Goal: Task Accomplishment & Management: Complete application form

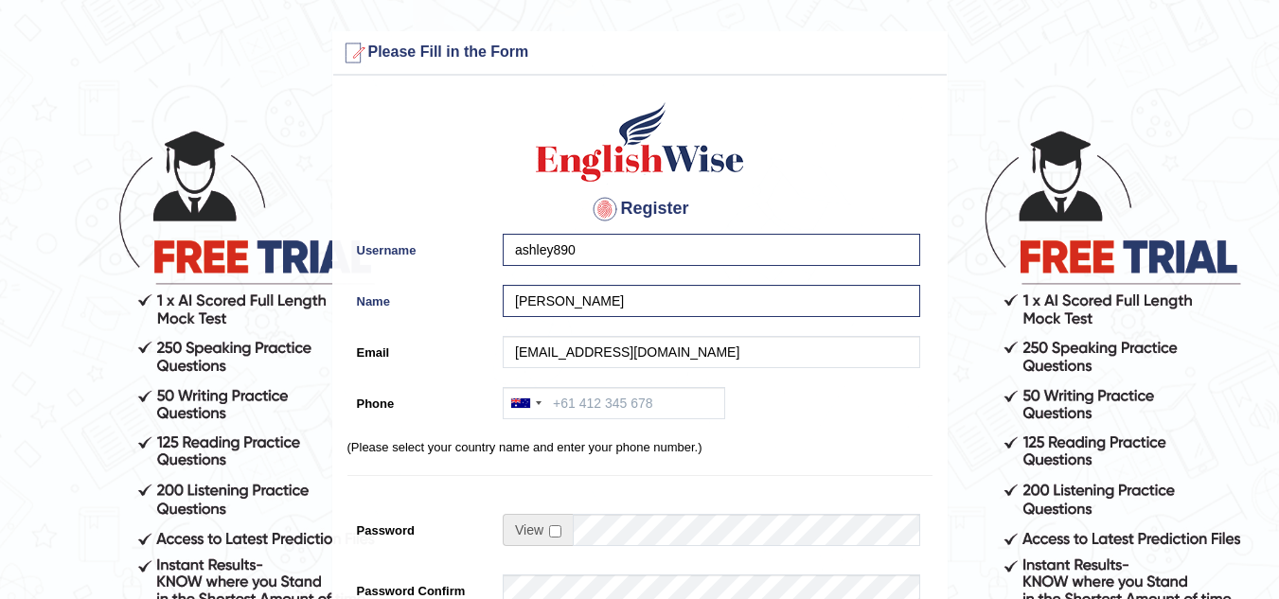
type input "[EMAIL_ADDRESS][DOMAIN_NAME]"
click at [601, 397] on input "Phone" at bounding box center [614, 403] width 223 height 32
click at [534, 408] on div at bounding box center [526, 403] width 44 height 30
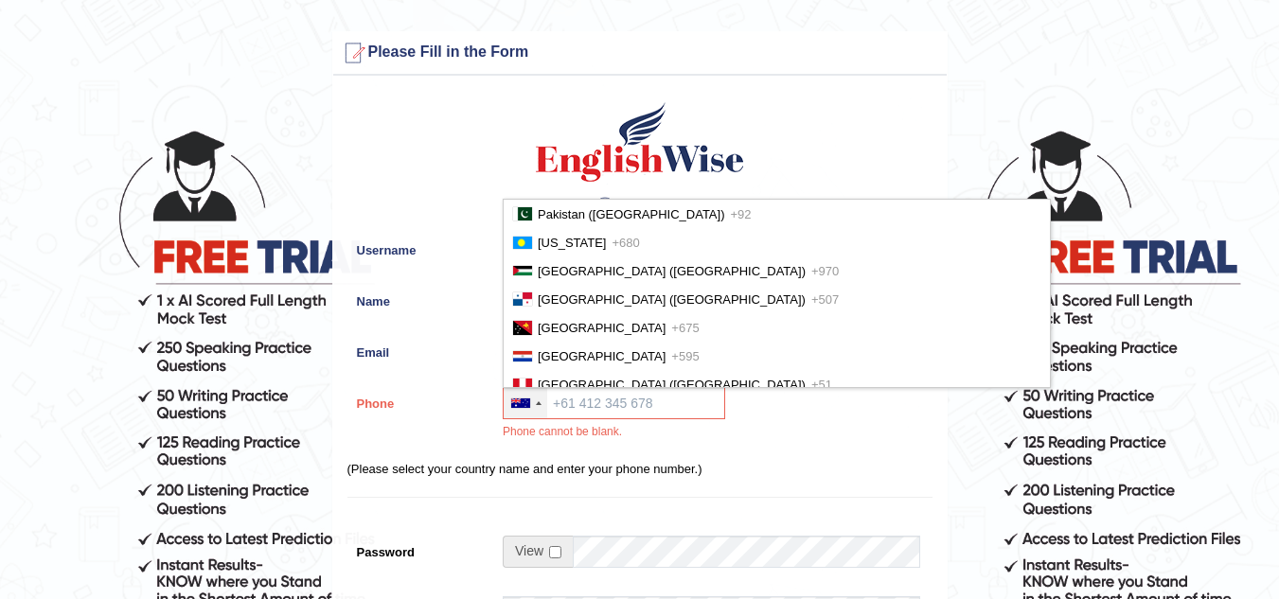
scroll to position [4859, 0]
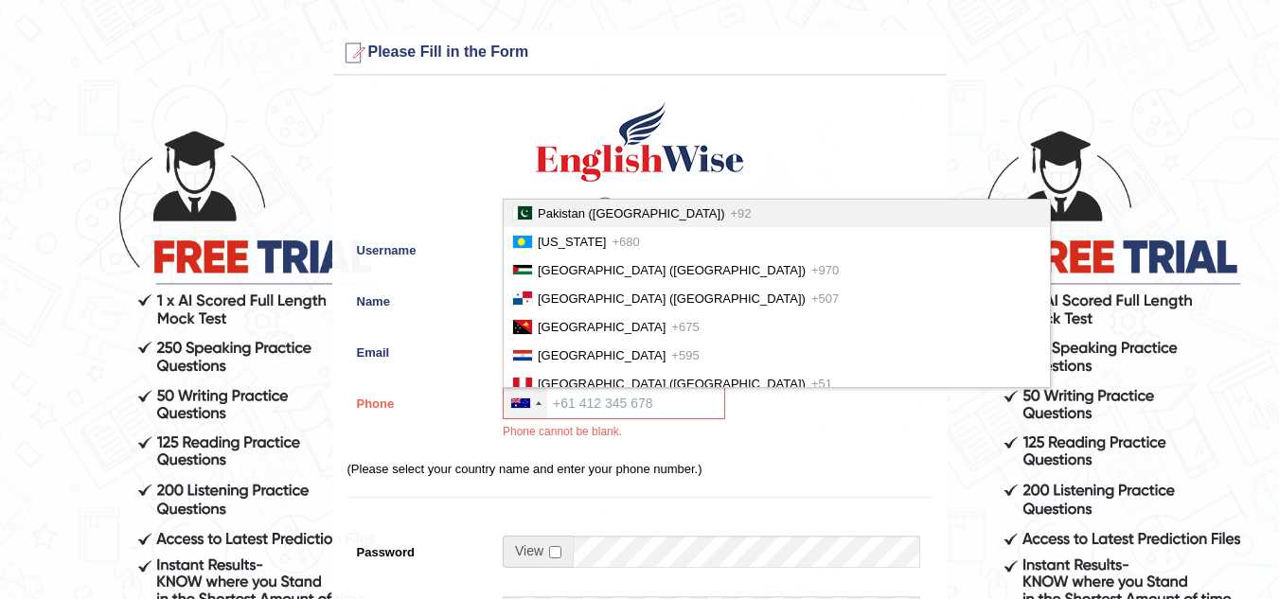
click at [630, 209] on li "Pakistan (‫پاکستان‬‎) +92" at bounding box center [777, 213] width 546 height 28
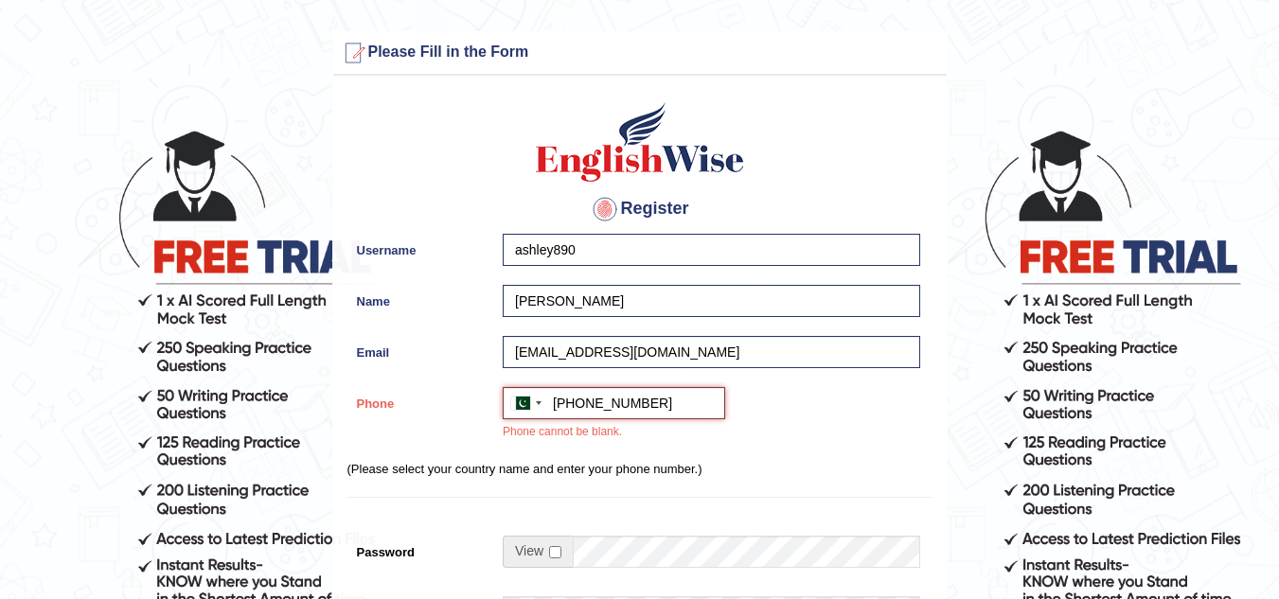
type input "+923460398709"
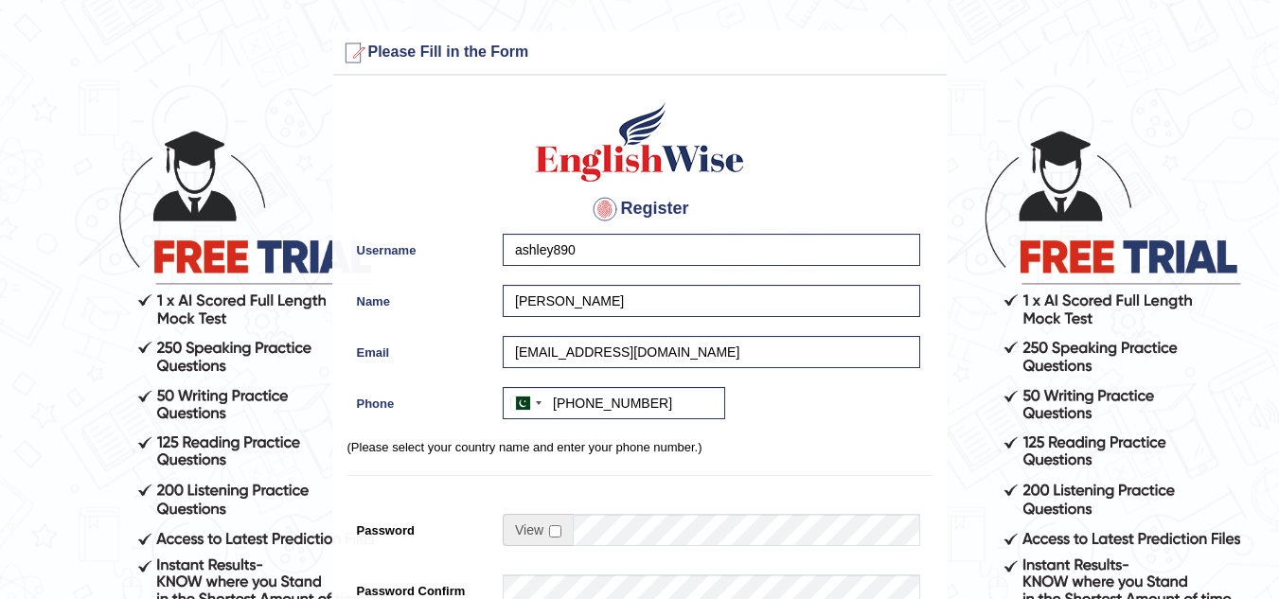
click at [944, 480] on div "Register Username ashley890 Name Ayesha Email doodlegirl789@gmail.com Phone Aus…" at bounding box center [640, 480] width 614 height 791
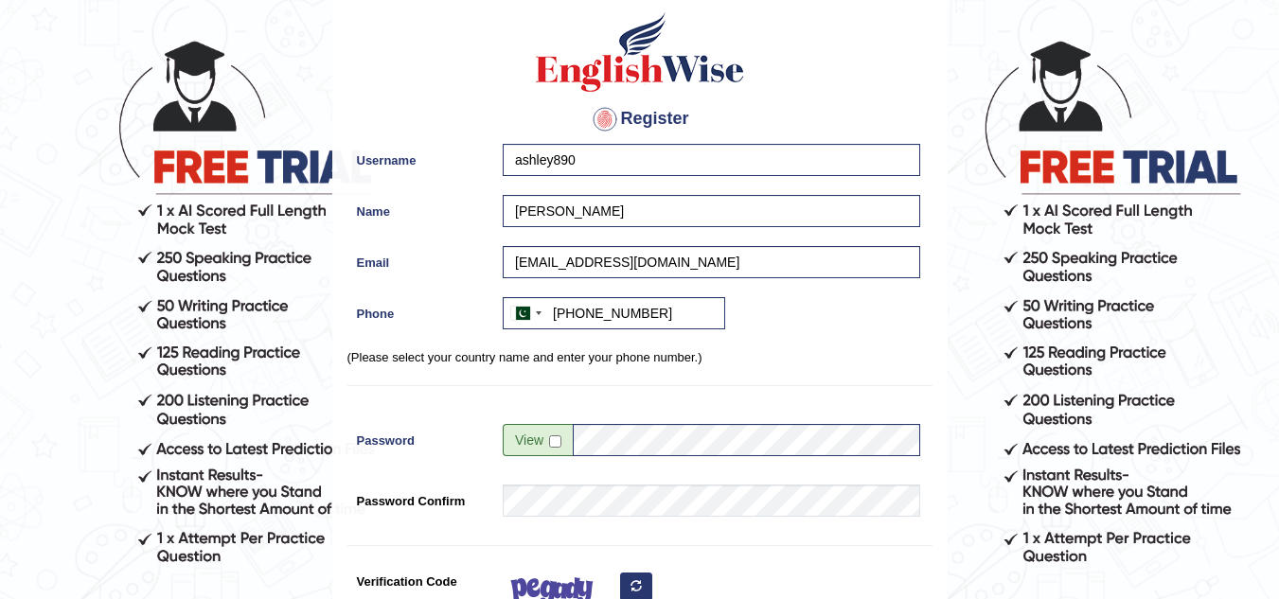
scroll to position [114, 0]
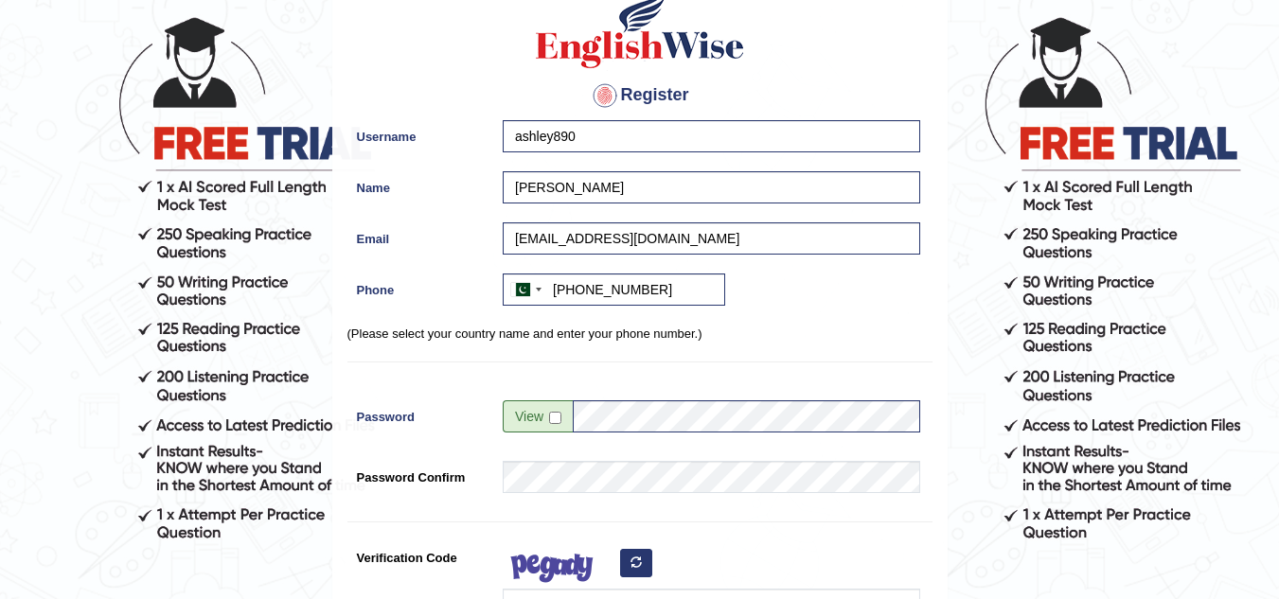
click at [554, 426] on span at bounding box center [538, 417] width 70 height 32
click at [554, 416] on input "checkbox" at bounding box center [555, 418] width 12 height 12
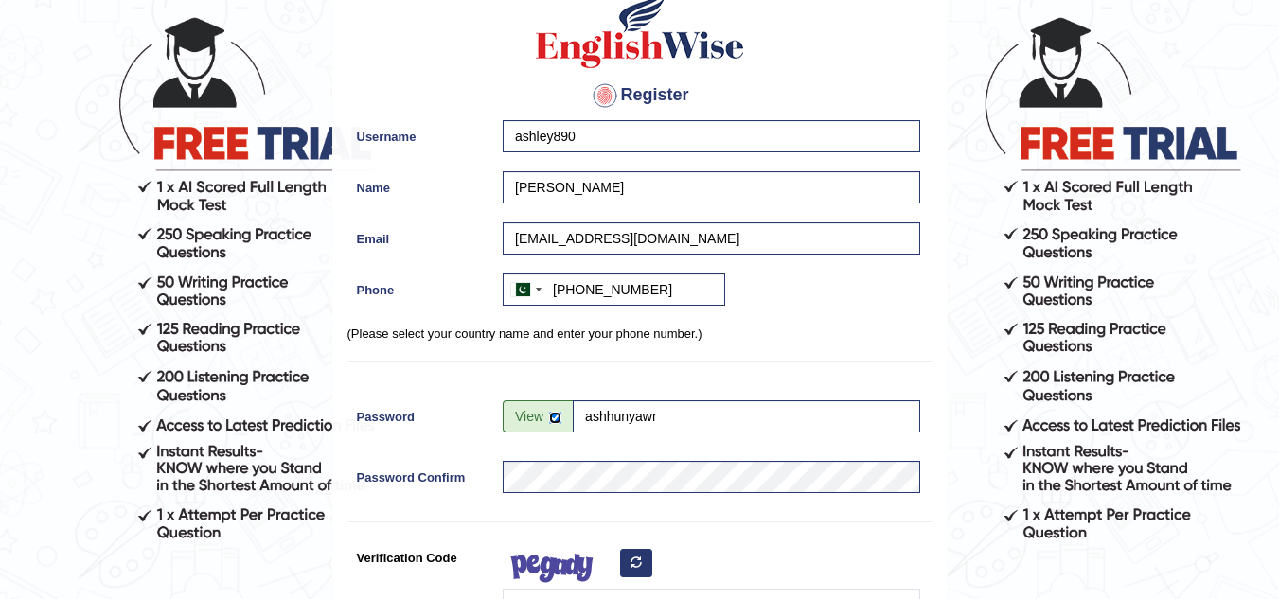
click at [554, 416] on input "checkbox" at bounding box center [555, 418] width 12 height 12
checkbox input "false"
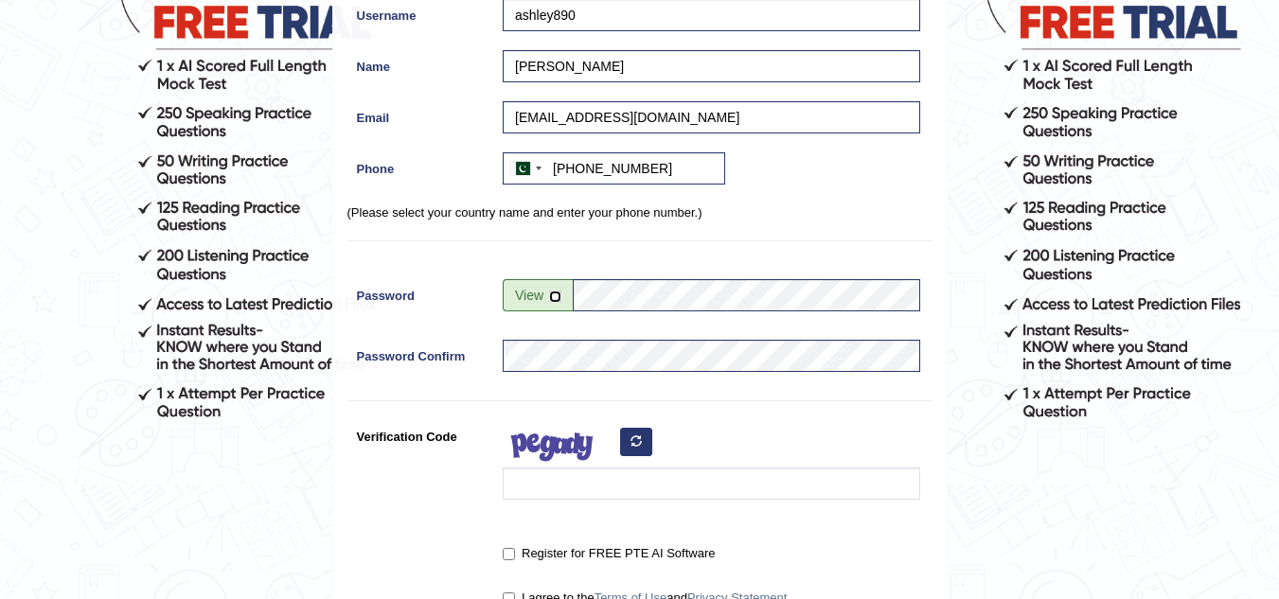
scroll to position [265, 0]
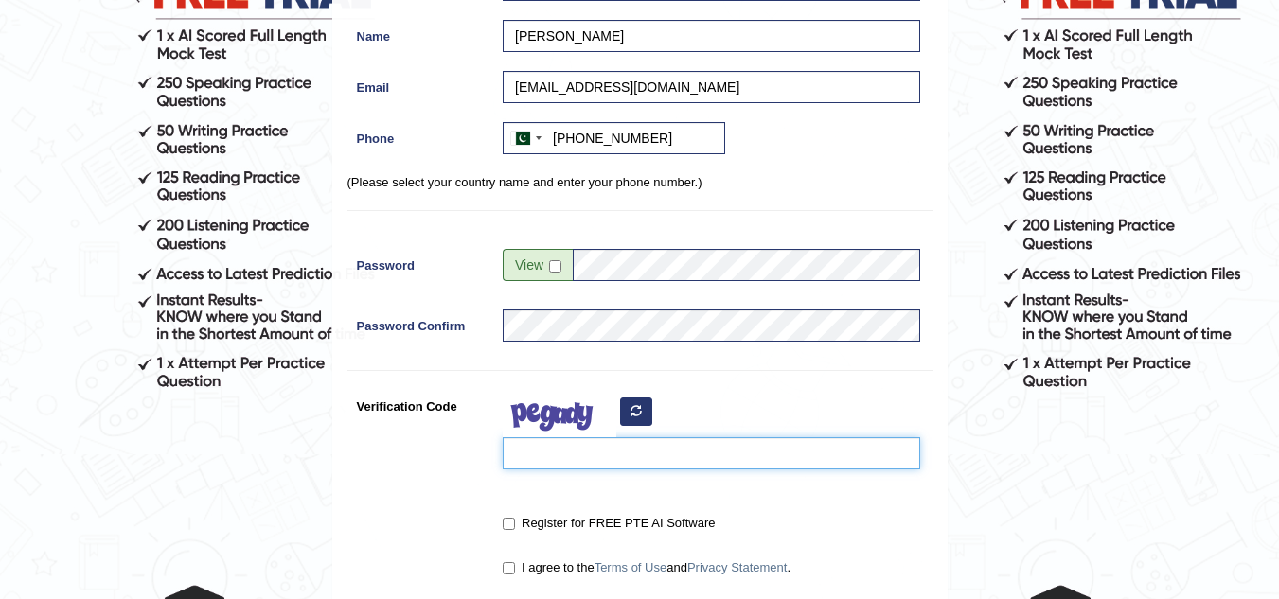
click at [670, 462] on input "Verification Code" at bounding box center [712, 453] width 418 height 32
type input "nooizq"
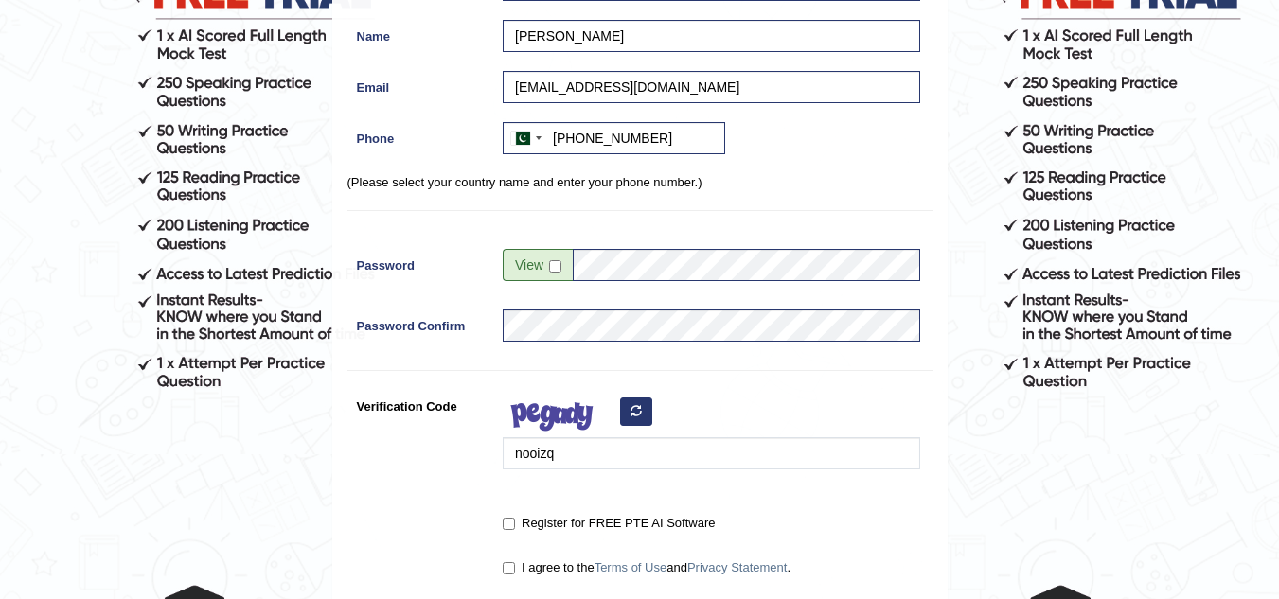
click at [517, 522] on label "Register for FREE PTE AI Software" at bounding box center [609, 523] width 212 height 19
click at [515, 522] on input "Register for FREE PTE AI Software" at bounding box center [509, 524] width 12 height 12
checkbox input "true"
click at [508, 563] on input "I agree to the Terms of Use and Privacy Statement ." at bounding box center [509, 568] width 12 height 12
checkbox input "true"
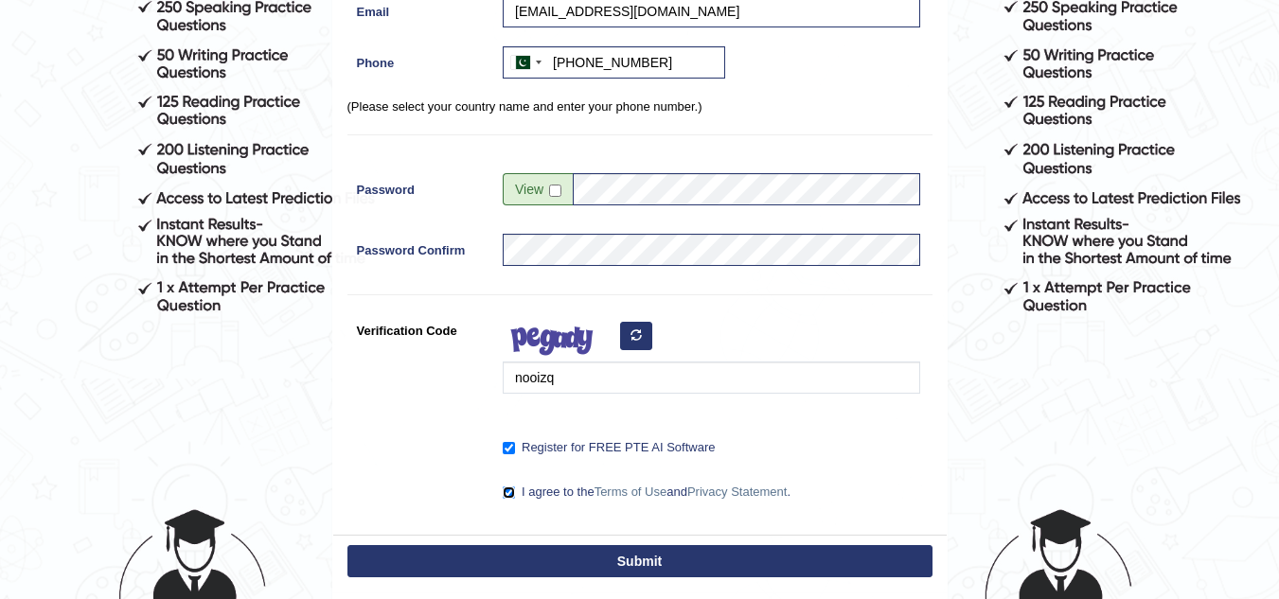
scroll to position [379, 0]
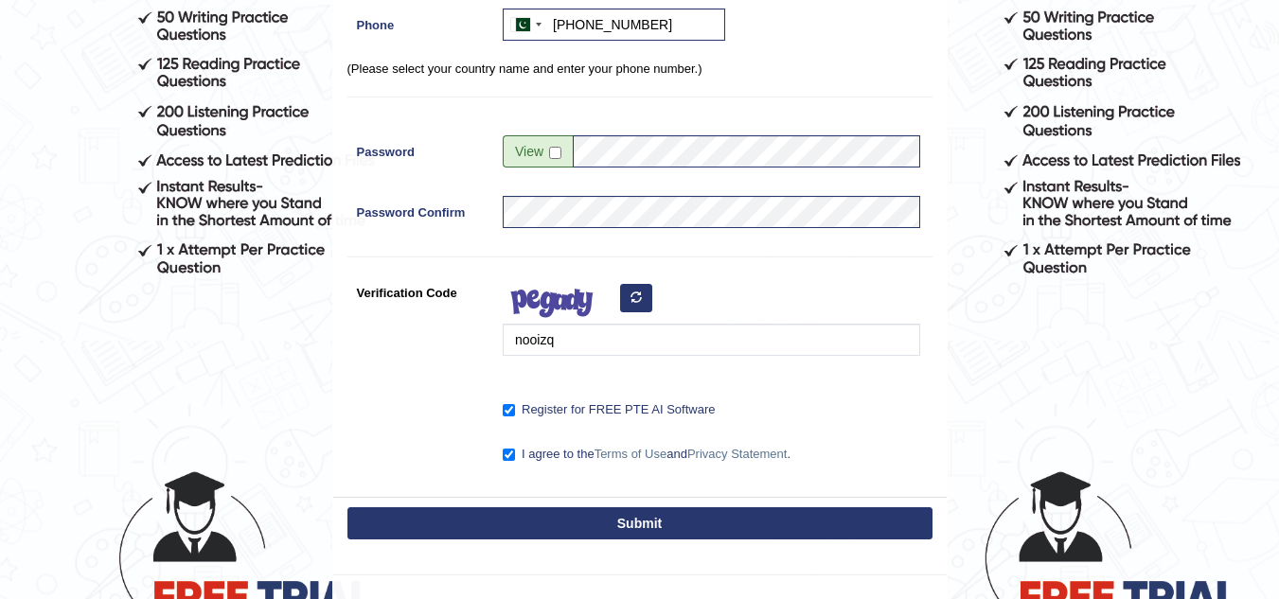
click at [527, 513] on button "Submit" at bounding box center [640, 524] width 585 height 32
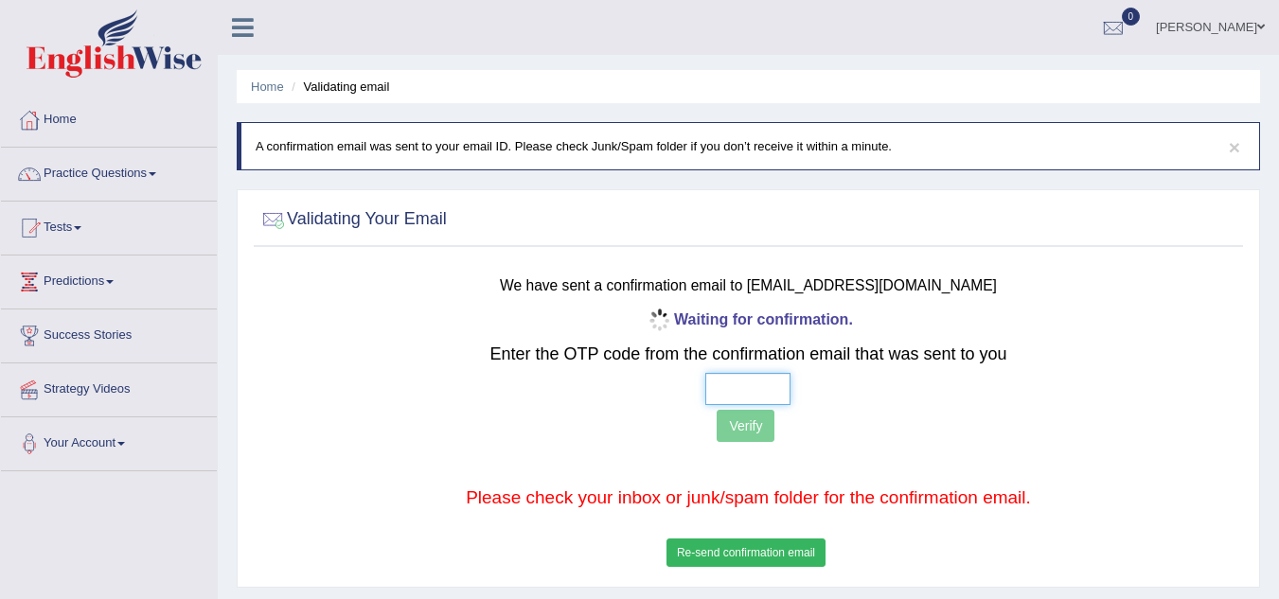
click at [723, 387] on input "text" at bounding box center [747, 389] width 85 height 32
click at [727, 543] on button "Re-send confirmation email" at bounding box center [746, 553] width 159 height 28
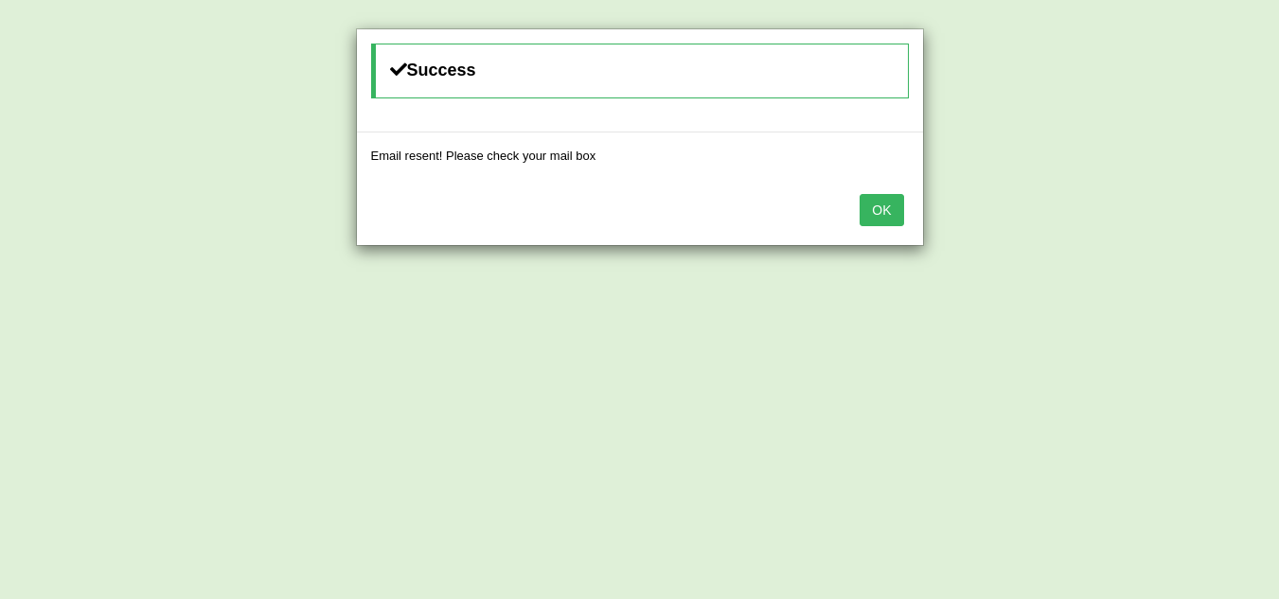
click at [877, 203] on button "OK" at bounding box center [882, 210] width 44 height 32
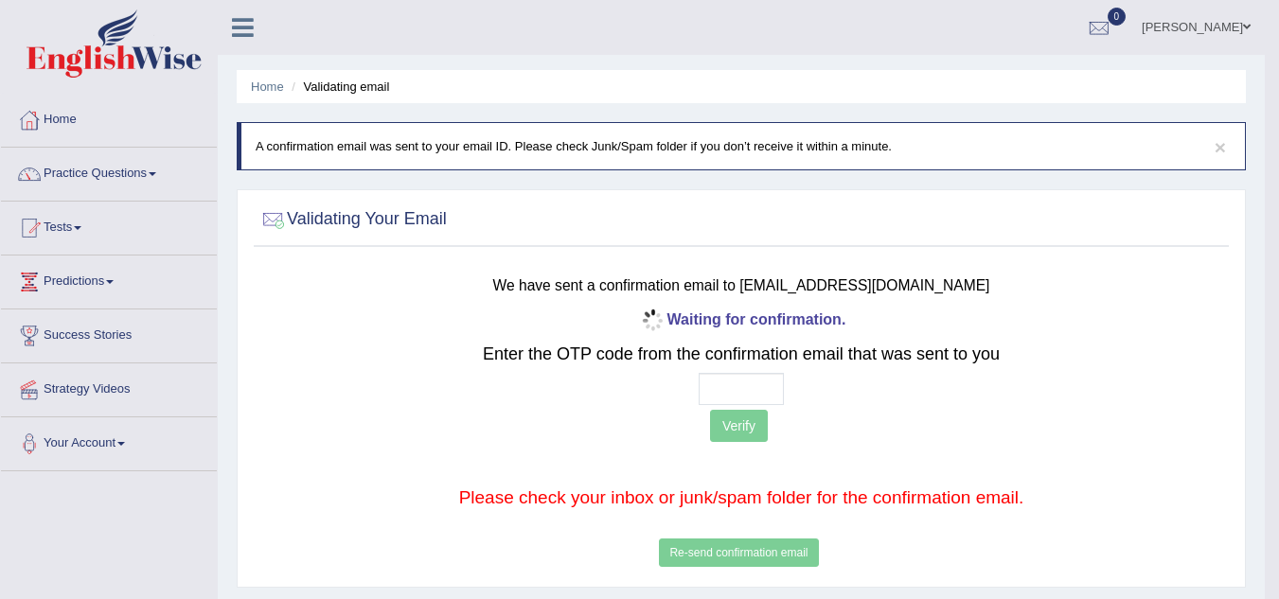
click at [735, 407] on div "Waiting for confirmation. Enter the OTP code from the confirmation email that w…" at bounding box center [742, 439] width 802 height 266
click at [724, 374] on input "text" at bounding box center [741, 389] width 85 height 32
type input "9 4 5 9"
click at [753, 419] on button "Verify" at bounding box center [739, 426] width 58 height 32
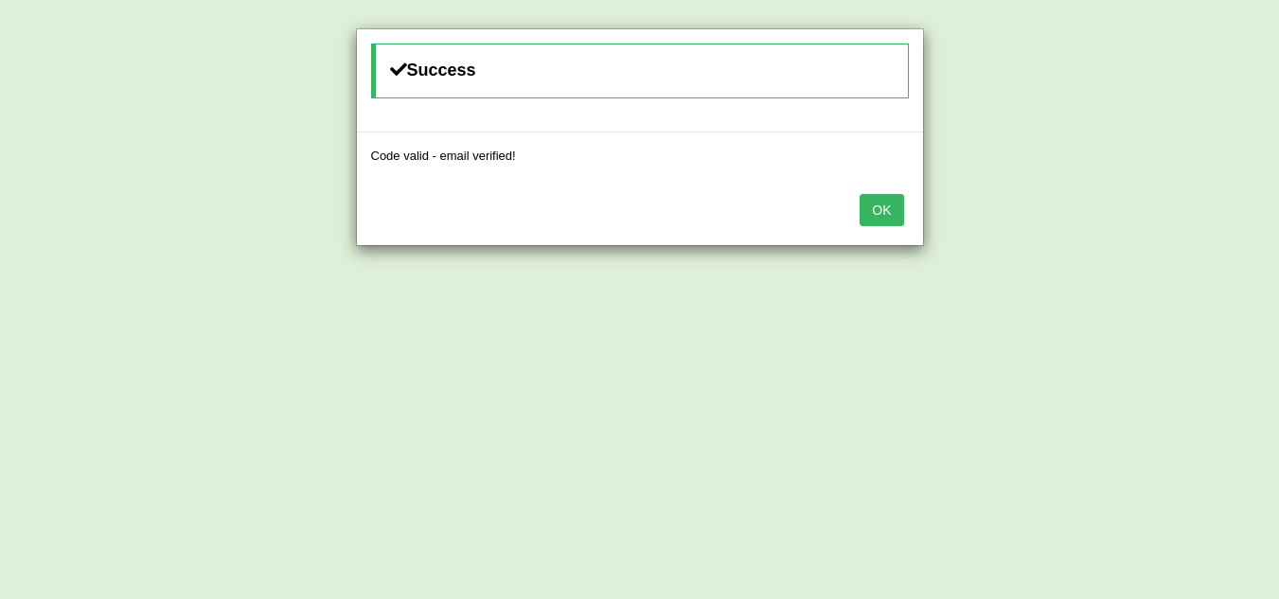
click at [887, 208] on button "OK" at bounding box center [882, 210] width 44 height 32
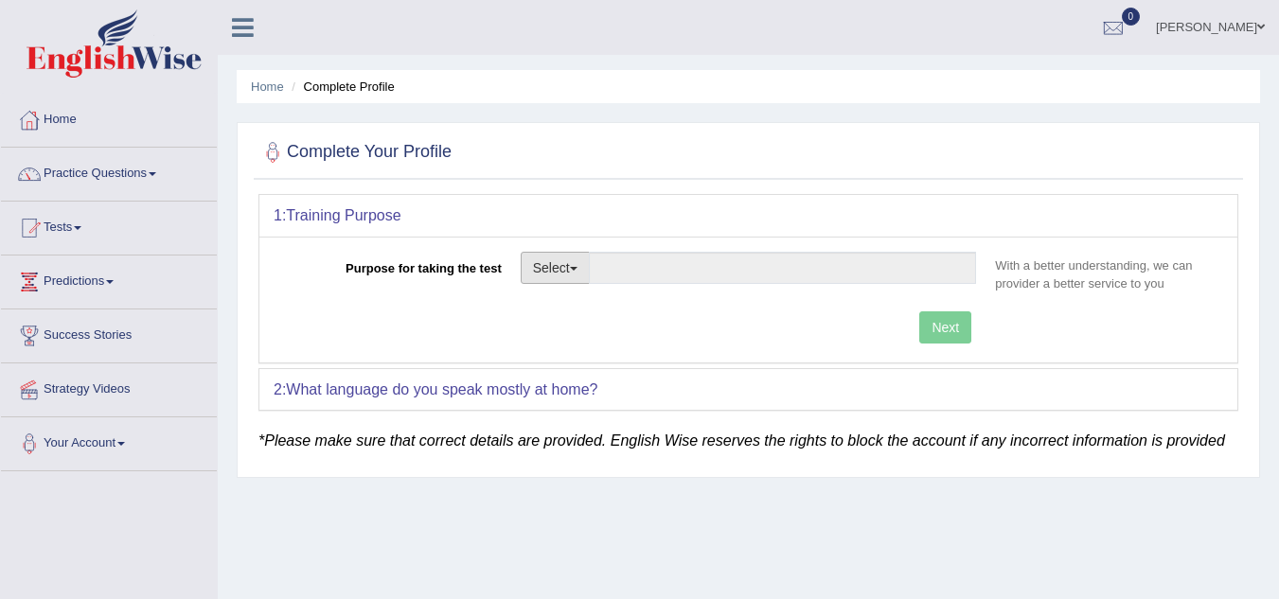
click at [577, 275] on button "Select" at bounding box center [555, 268] width 69 height 32
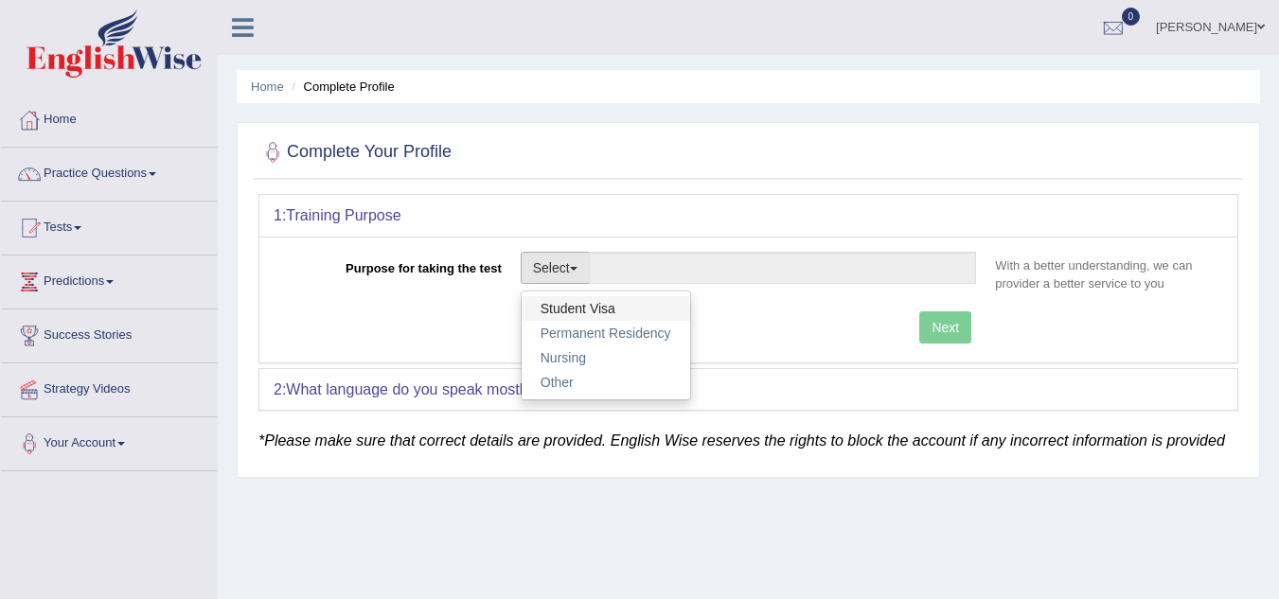
click at [569, 304] on link "Student Visa" at bounding box center [606, 308] width 169 height 25
type input "Student Visa"
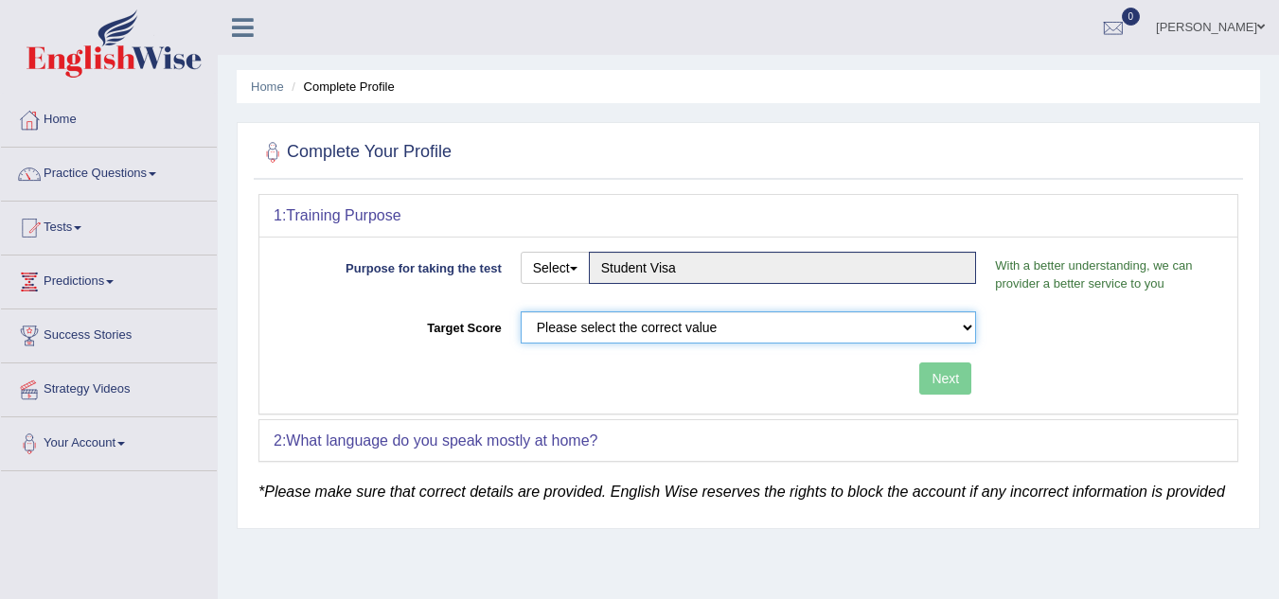
click at [647, 330] on select "Please select the correct value 50 (6 bands) 58 (6.5 bands) 65 (7 bands) 79 (8 …" at bounding box center [749, 328] width 456 height 32
select select "79"
click at [521, 312] on select "Please select the correct value 50 (6 bands) 58 (6.5 bands) 65 (7 bands) 79 (8 …" at bounding box center [749, 328] width 456 height 32
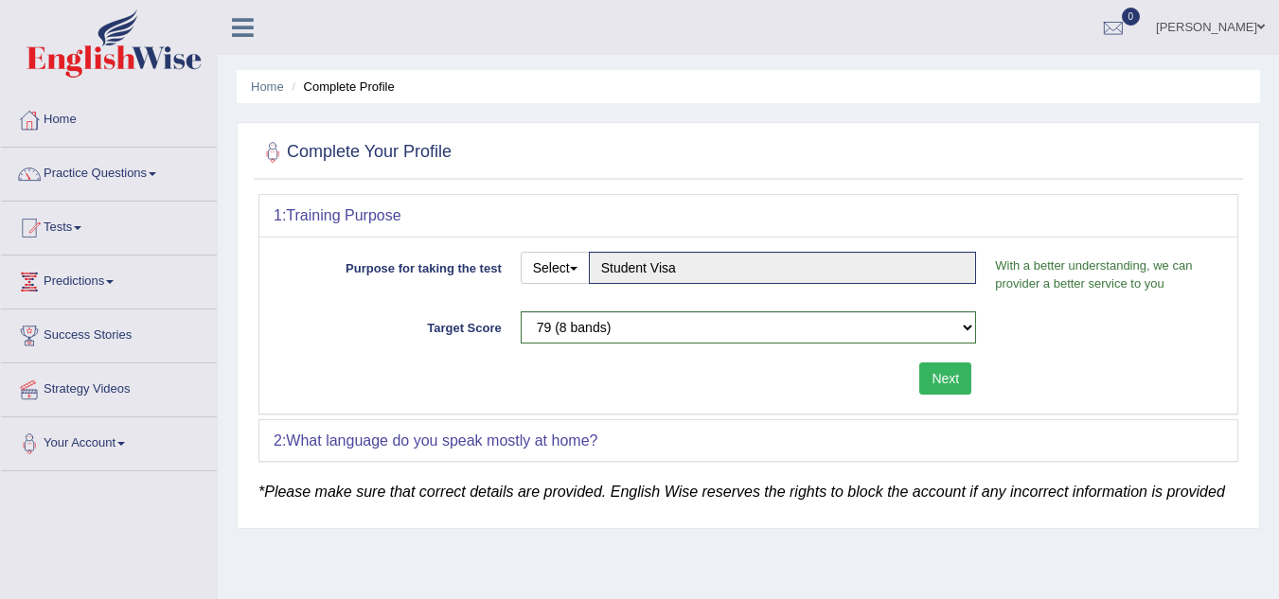
click at [949, 373] on button "Next" at bounding box center [945, 379] width 52 height 32
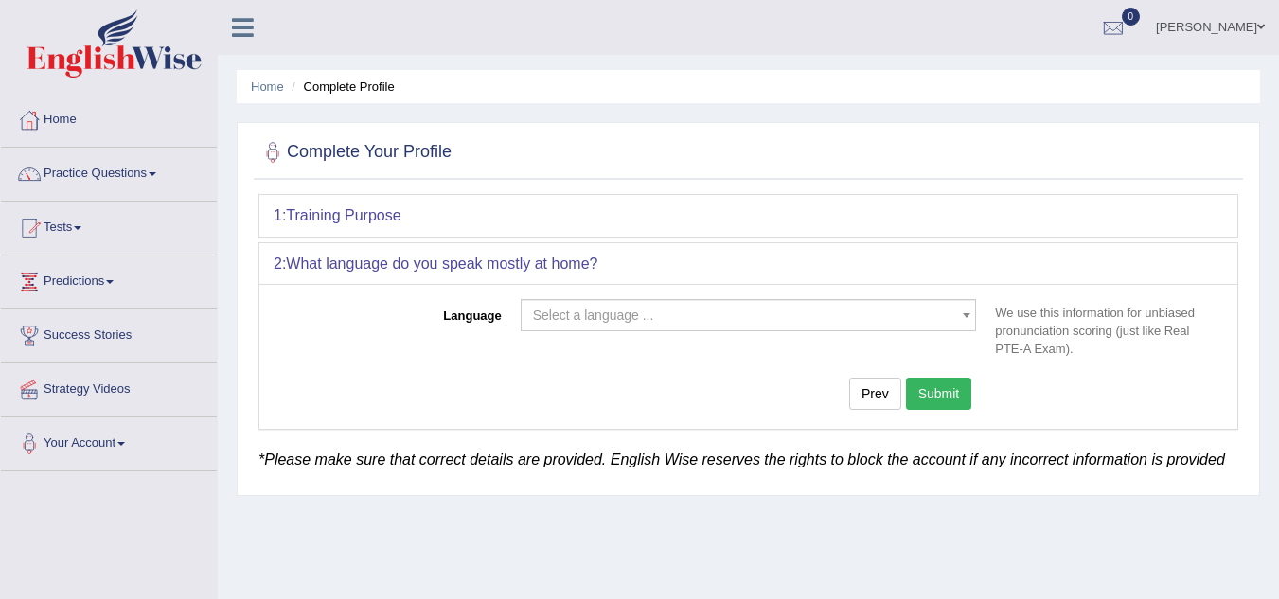
click at [745, 308] on span "Select a language ..." at bounding box center [743, 315] width 420 height 19
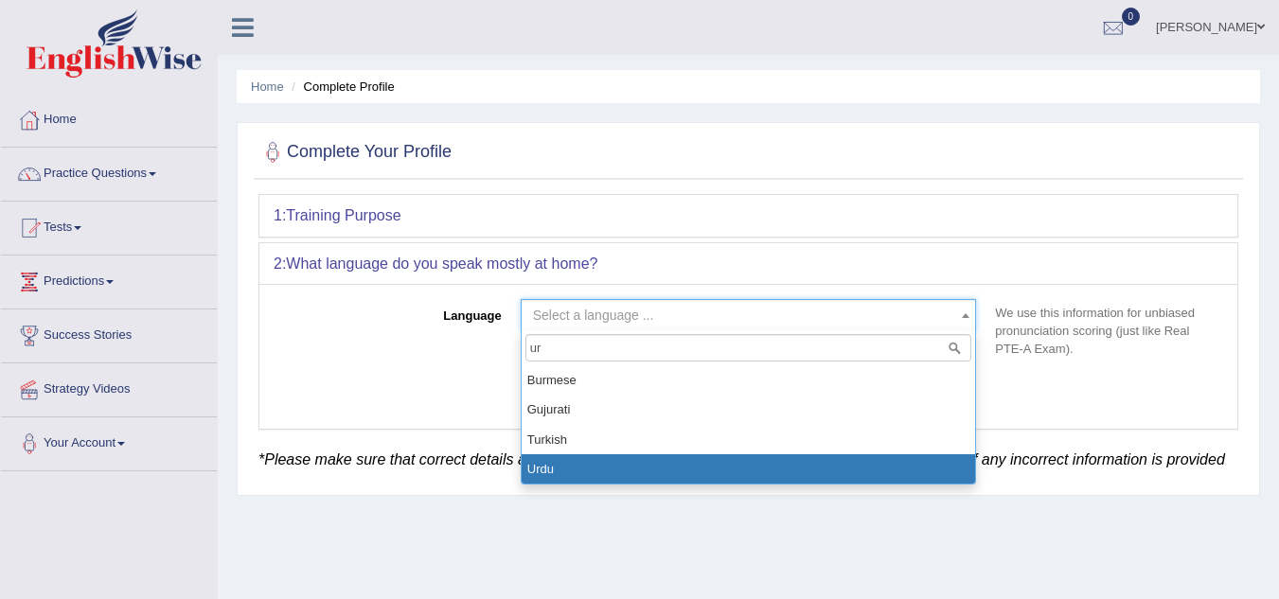
type input "ur"
select select "Urdu"
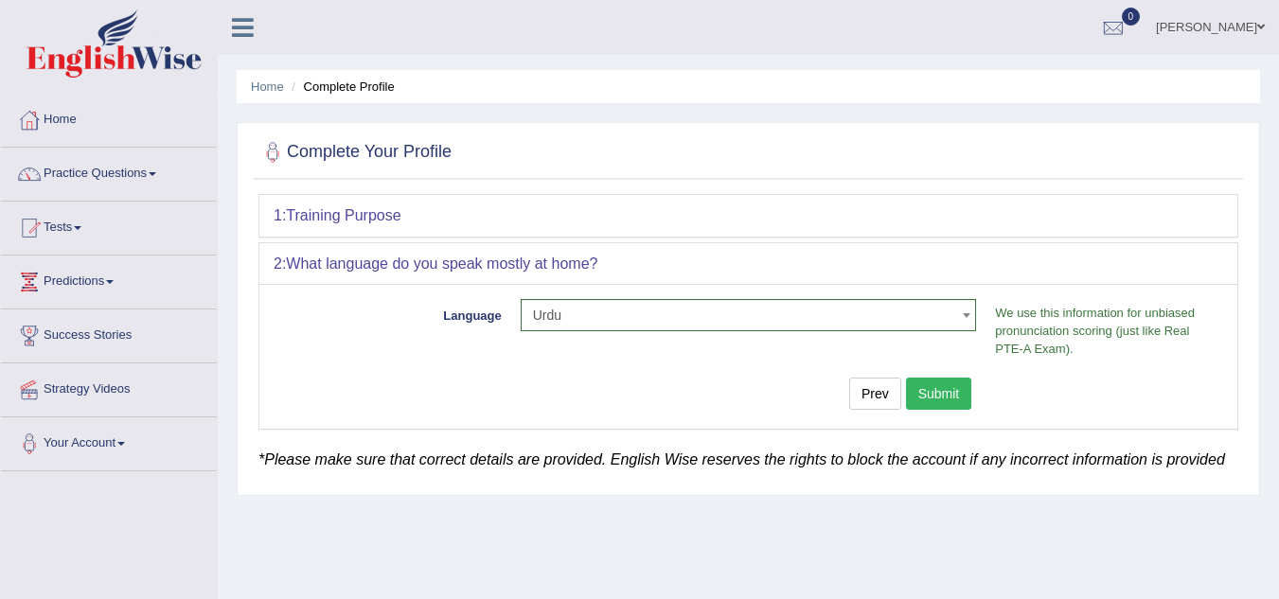
click at [922, 392] on button "Submit" at bounding box center [939, 394] width 66 height 32
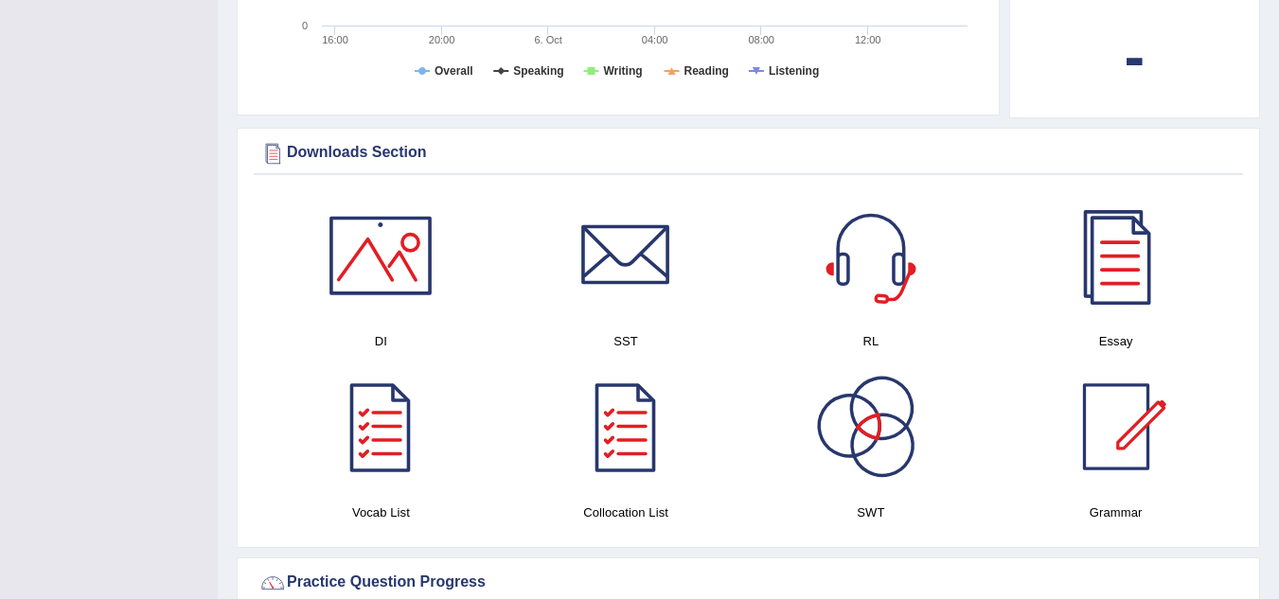
scroll to position [947, 0]
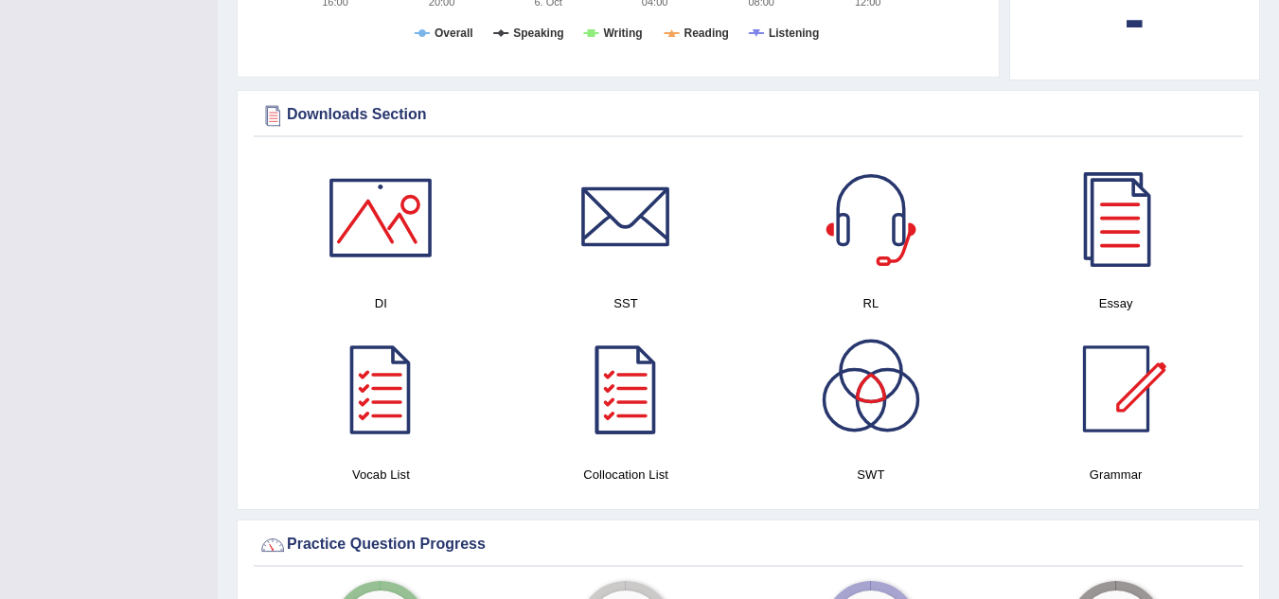
click at [368, 216] on div at bounding box center [380, 218] width 133 height 133
click at [617, 211] on div at bounding box center [626, 218] width 133 height 133
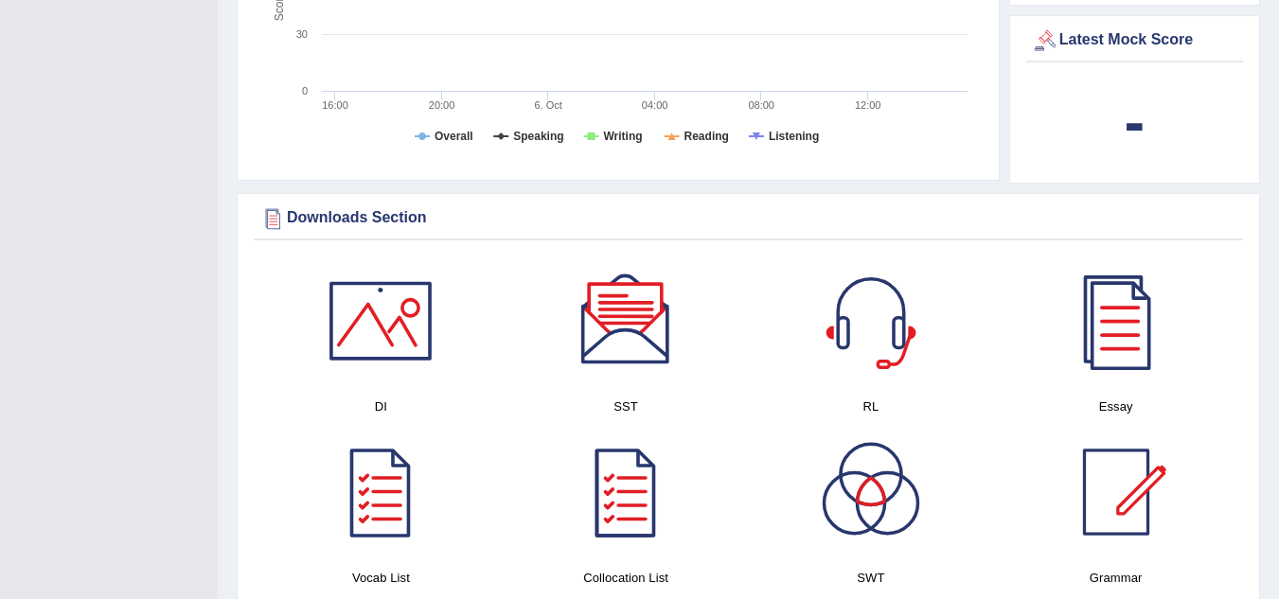
scroll to position [938, 0]
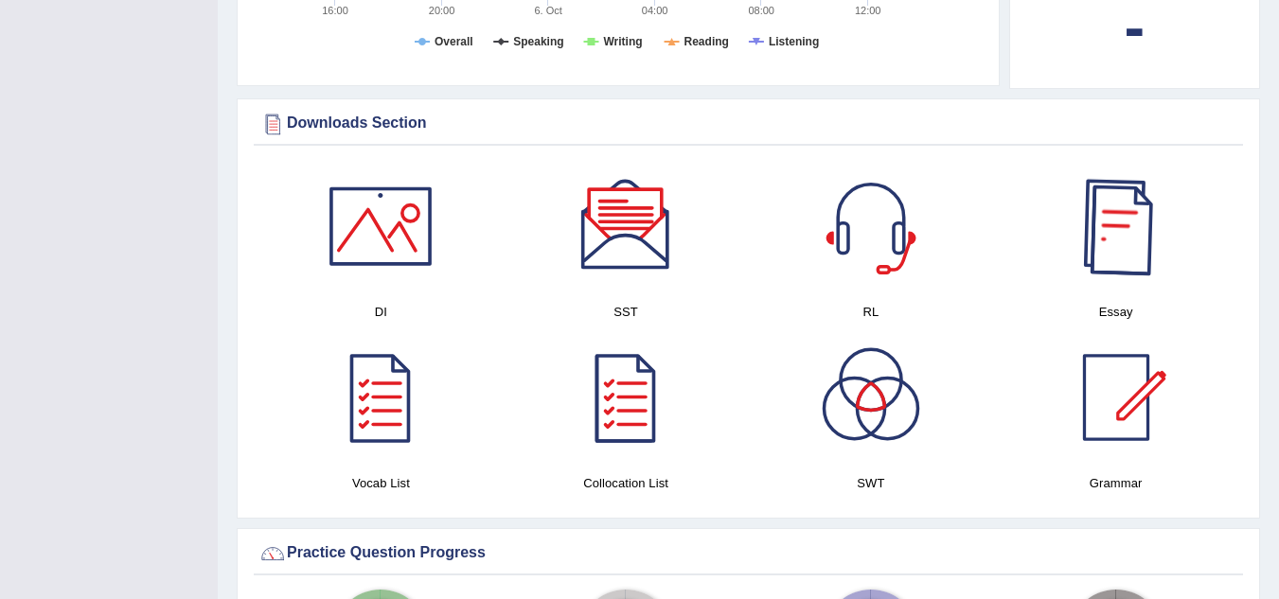
click at [1133, 221] on div at bounding box center [1116, 226] width 133 height 133
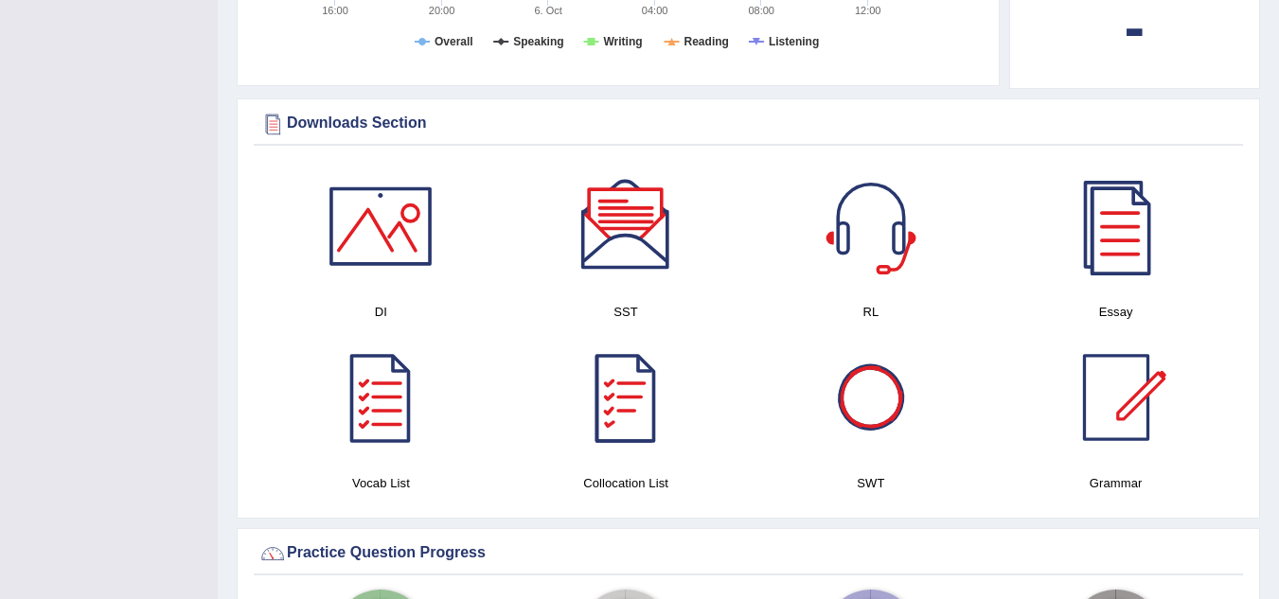
click at [851, 393] on div at bounding box center [871, 397] width 133 height 133
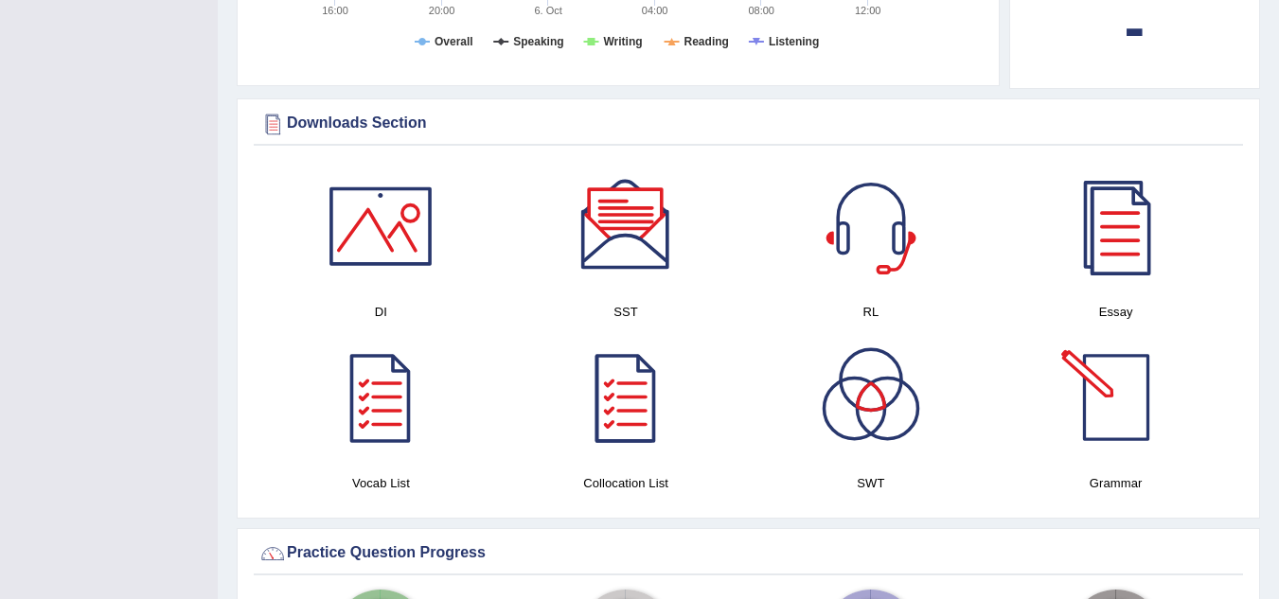
click at [1100, 350] on div at bounding box center [1116, 397] width 133 height 133
click at [637, 366] on div at bounding box center [626, 397] width 133 height 133
click at [386, 383] on div at bounding box center [380, 397] width 133 height 133
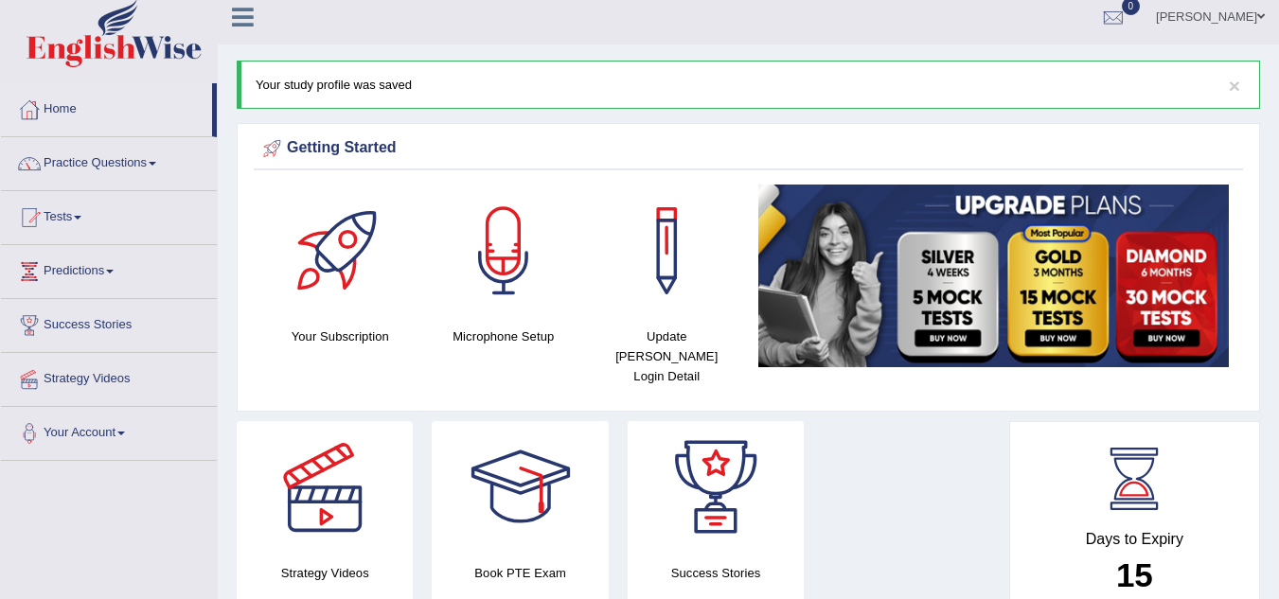
scroll to position [0, 0]
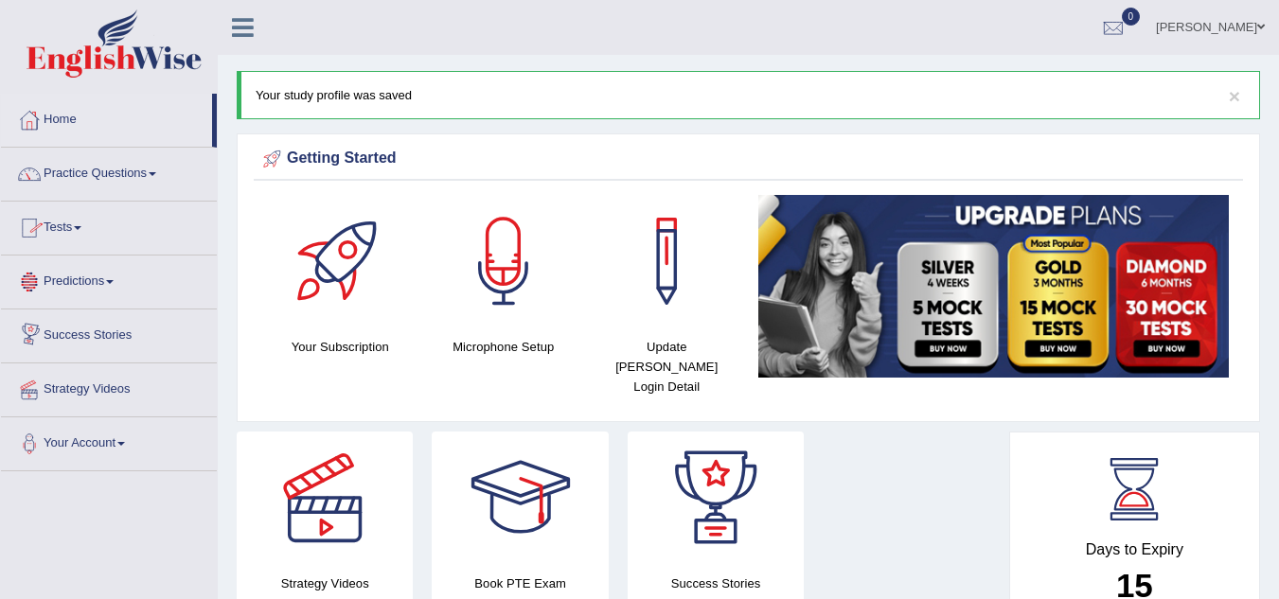
click at [83, 279] on link "Predictions" at bounding box center [109, 279] width 216 height 47
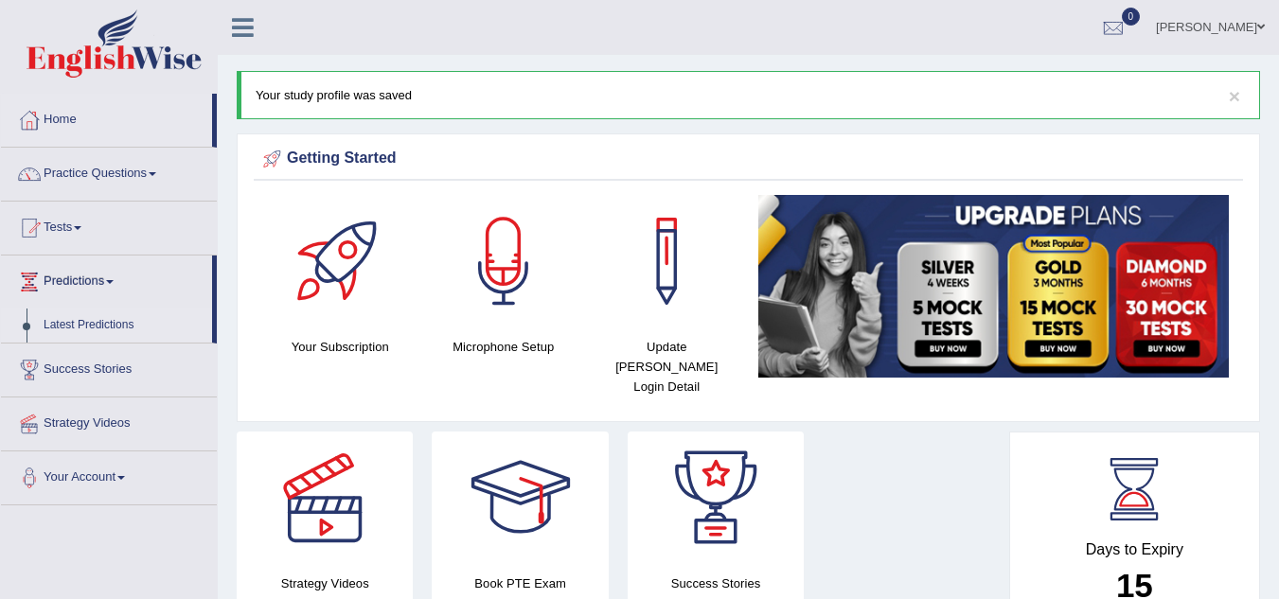
click at [80, 317] on link "Latest Predictions" at bounding box center [123, 326] width 177 height 34
